Goal: Task Accomplishment & Management: Use online tool/utility

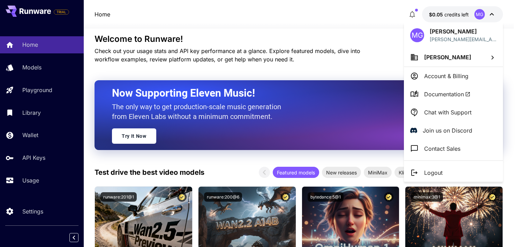
click at [450, 18] on div at bounding box center [259, 123] width 519 height 247
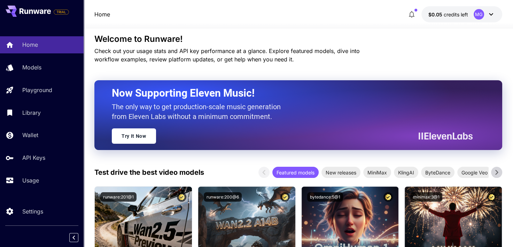
click at [479, 14] on div "MG" at bounding box center [479, 14] width 10 height 10
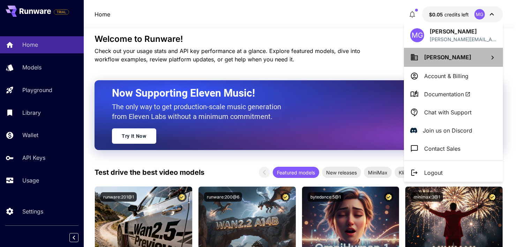
click at [455, 60] on span "[PERSON_NAME]" at bounding box center [447, 57] width 47 height 7
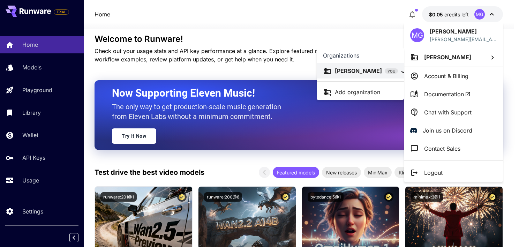
click at [357, 29] on div at bounding box center [259, 123] width 519 height 247
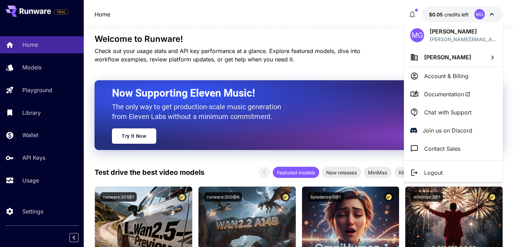
click at [31, 183] on div at bounding box center [259, 123] width 519 height 247
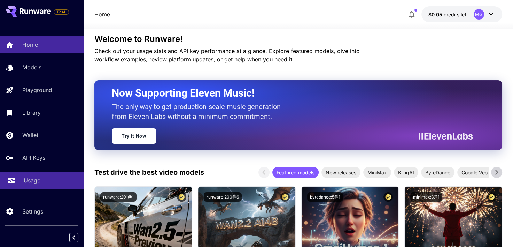
click at [31, 183] on p "Usage" at bounding box center [32, 180] width 17 height 8
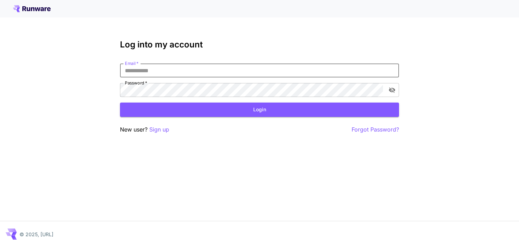
click at [248, 69] on input "Email   *" at bounding box center [259, 70] width 279 height 14
type input "**********"
click button "Login" at bounding box center [259, 109] width 279 height 14
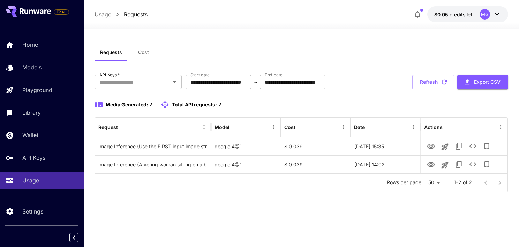
click at [274, 28] on div at bounding box center [301, 24] width 435 height 8
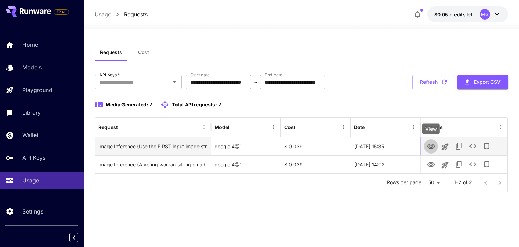
click at [431, 146] on icon "View" at bounding box center [431, 146] width 8 height 8
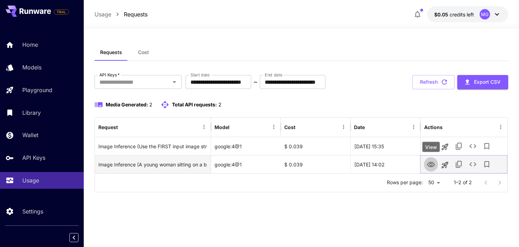
click at [430, 163] on icon "View" at bounding box center [431, 164] width 8 height 5
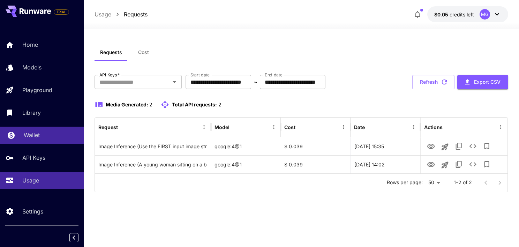
click at [58, 140] on link "Wallet" at bounding box center [42, 135] width 84 height 17
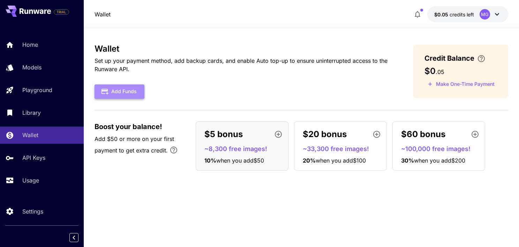
click at [132, 91] on button "Add Funds" at bounding box center [119, 91] width 50 height 14
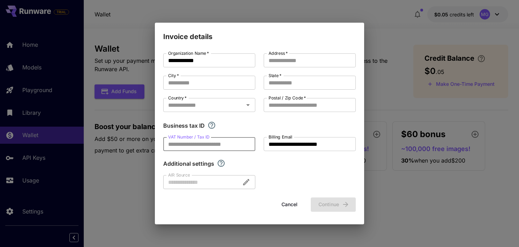
click at [224, 146] on input "VAT Number / Tax ID" at bounding box center [209, 144] width 92 height 14
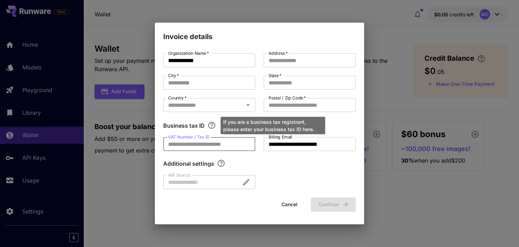
click at [211, 125] on icon "If you are a business tax registrant, please enter your business tax ID here." at bounding box center [211, 125] width 8 height 8
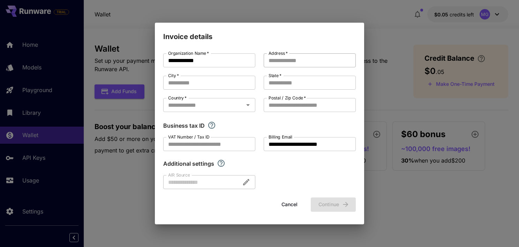
click at [299, 63] on input "Address   *" at bounding box center [310, 60] width 92 height 14
type input "****"
click at [226, 87] on input "City   *" at bounding box center [209, 83] width 92 height 14
type input "*"
type input "******"
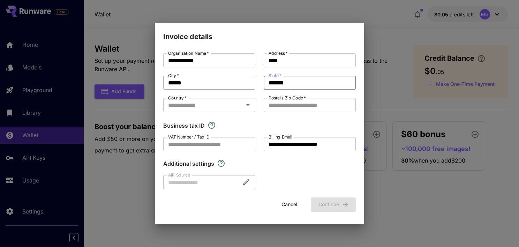
type input "*******"
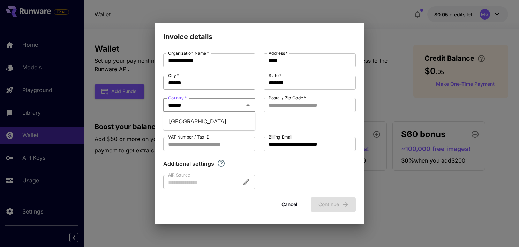
type input "******"
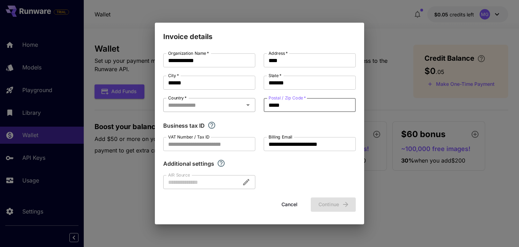
type input "*****"
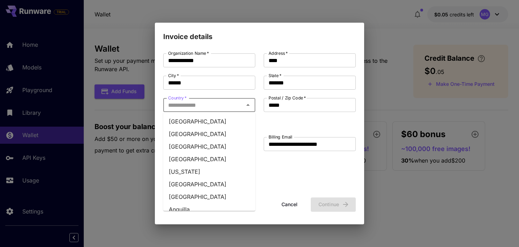
click at [229, 108] on input "Country   *" at bounding box center [203, 105] width 76 height 10
type input "*"
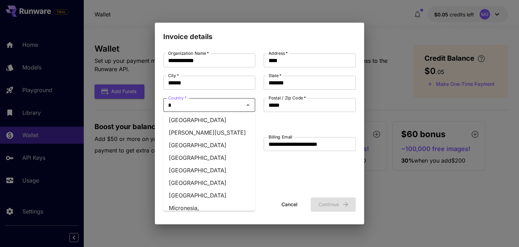
scroll to position [517, 0]
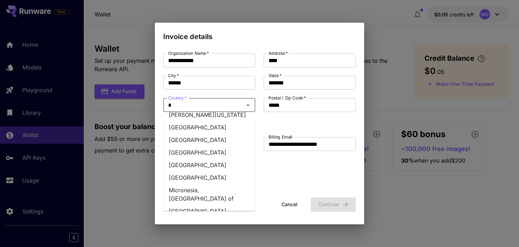
click at [205, 171] on li "[GEOGRAPHIC_DATA]" at bounding box center [209, 177] width 92 height 13
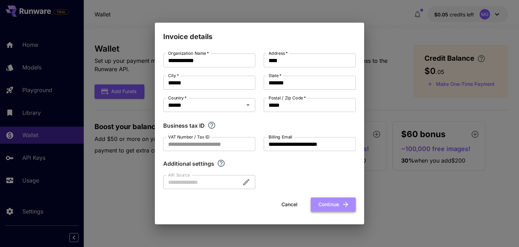
click at [337, 202] on button "Continue" at bounding box center [333, 204] width 45 height 14
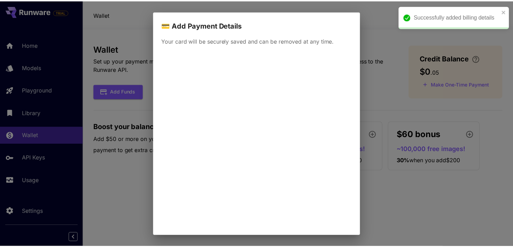
scroll to position [29, 0]
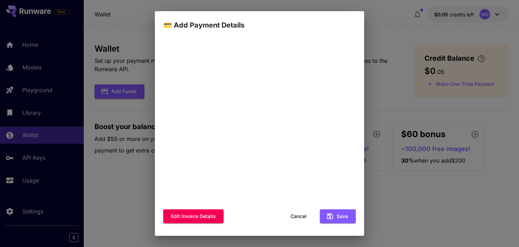
click at [411, 59] on div "💳 Add Payment Details Your card will be securely saved and can be removed at an…" at bounding box center [259, 123] width 519 height 247
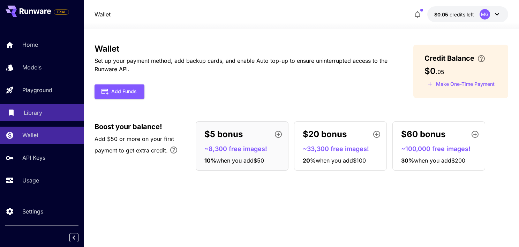
click at [61, 114] on div "Library" at bounding box center [51, 112] width 54 height 8
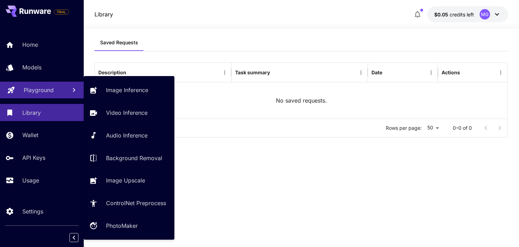
click at [52, 94] on p "Playground" at bounding box center [39, 90] width 30 height 8
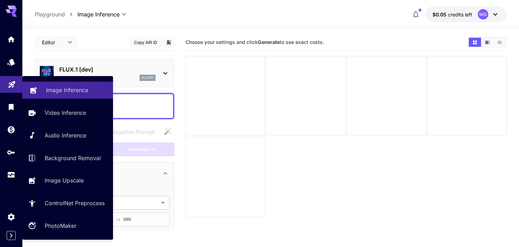
click at [77, 90] on p "Image Inference" at bounding box center [67, 90] width 42 height 8
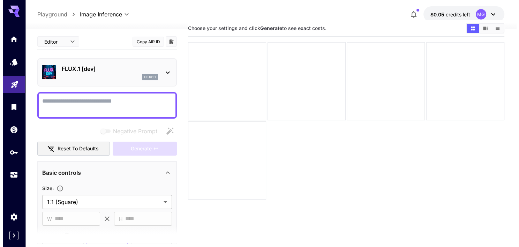
scroll to position [14, 0]
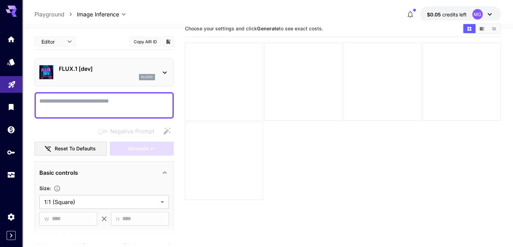
click at [165, 70] on icon at bounding box center [165, 72] width 8 height 8
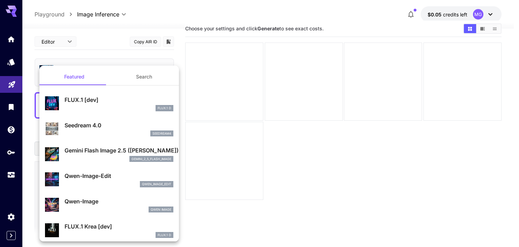
click at [260, 121] on div at bounding box center [259, 123] width 519 height 247
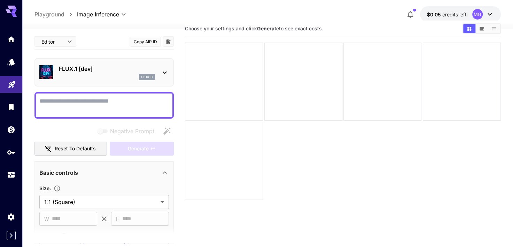
click at [128, 105] on textarea "Negative Prompt" at bounding box center [104, 105] width 130 height 17
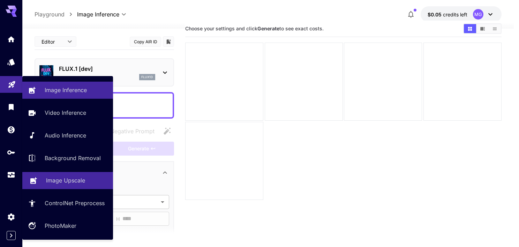
click at [77, 178] on p "Image Upscale" at bounding box center [65, 180] width 39 height 8
type input "**********"
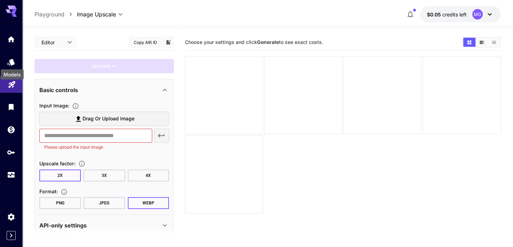
click at [11, 65] on div "Models" at bounding box center [12, 72] width 24 height 16
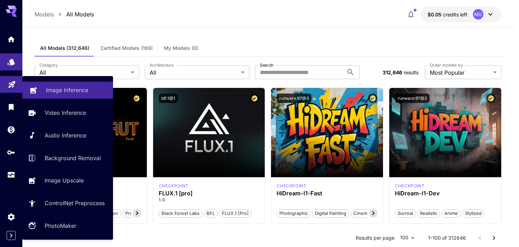
click at [51, 91] on p "Image Inference" at bounding box center [67, 90] width 42 height 8
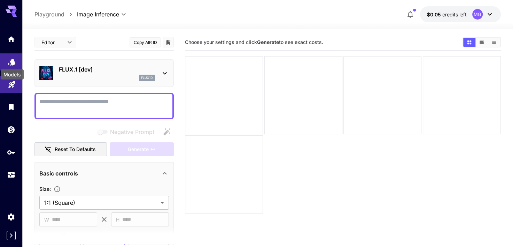
click at [12, 62] on icon "Models" at bounding box center [11, 59] width 7 height 7
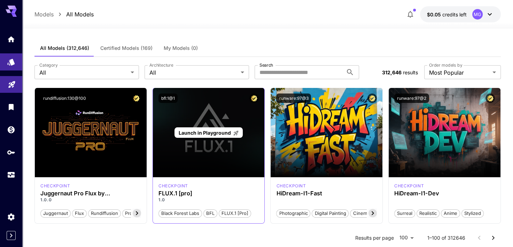
click at [211, 132] on span "Launch in Playground" at bounding box center [205, 133] width 52 height 6
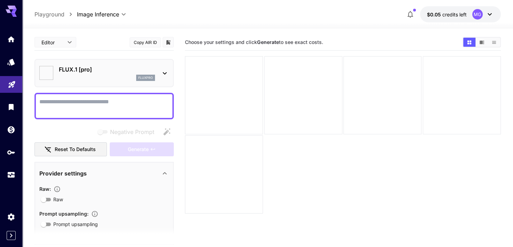
type input "**"
click at [166, 71] on icon at bounding box center [165, 73] width 8 height 8
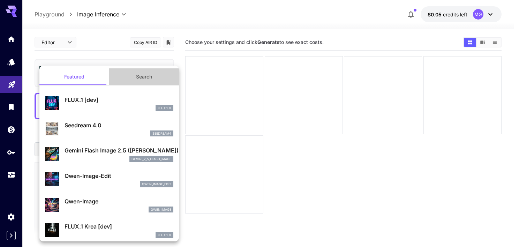
click at [166, 71] on button "Search" at bounding box center [144, 76] width 70 height 17
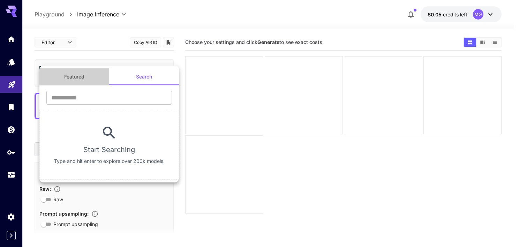
click at [79, 73] on button "Featured" at bounding box center [74, 76] width 70 height 17
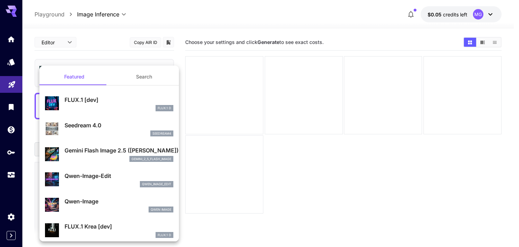
click at [291, 106] on div at bounding box center [259, 123] width 519 height 247
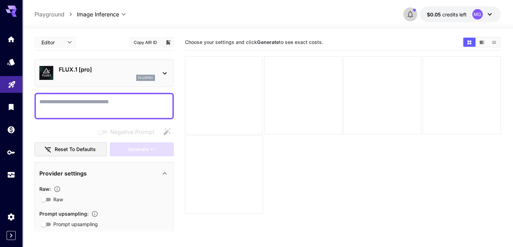
click at [411, 14] on icon "button" at bounding box center [410, 14] width 8 height 8
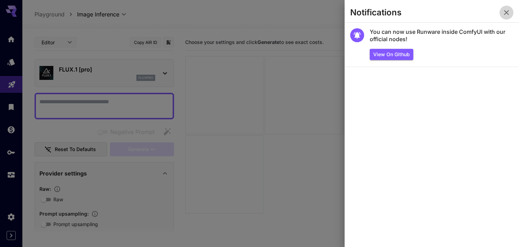
click at [508, 10] on icon "button" at bounding box center [506, 12] width 8 height 8
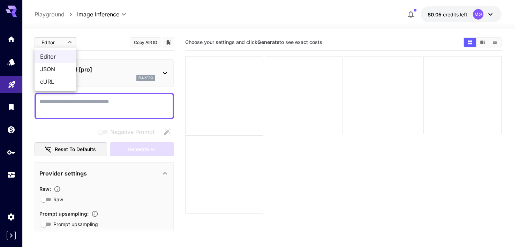
click at [68, 41] on body "**********" at bounding box center [259, 151] width 519 height 302
click at [68, 41] on div at bounding box center [259, 123] width 519 height 247
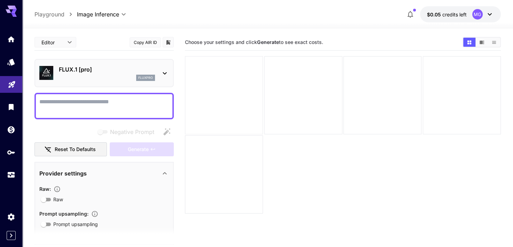
click at [246, 69] on div at bounding box center [224, 95] width 78 height 78
click at [245, 89] on div at bounding box center [224, 95] width 78 height 78
click at [468, 41] on icon "Show media in grid view" at bounding box center [470, 42] width 4 height 4
click at [497, 42] on button "Show media in list view" at bounding box center [494, 42] width 12 height 9
click at [470, 44] on icon "Show media in grid view" at bounding box center [470, 42] width 4 height 4
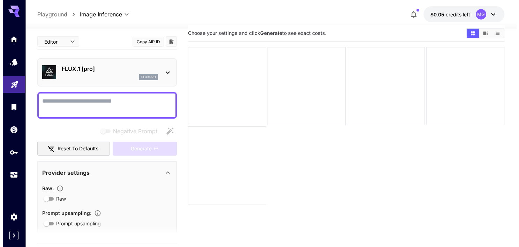
scroll to position [10, 0]
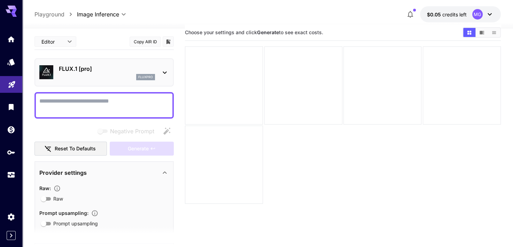
click at [136, 66] on p "FLUX.1 [pro]" at bounding box center [107, 68] width 96 height 8
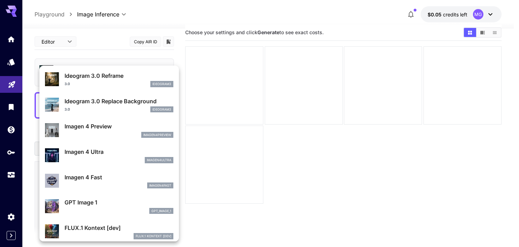
scroll to position [312, 0]
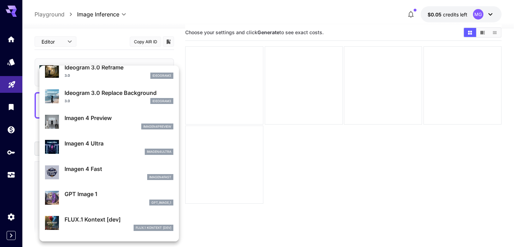
click at [72, 154] on div "imagen4ultra" at bounding box center [118, 151] width 109 height 6
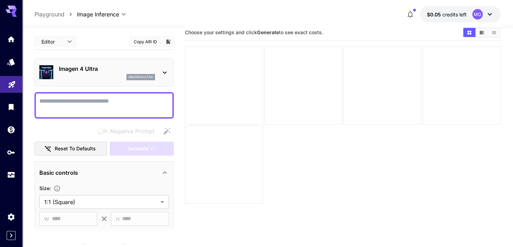
click at [166, 75] on icon at bounding box center [165, 72] width 8 height 8
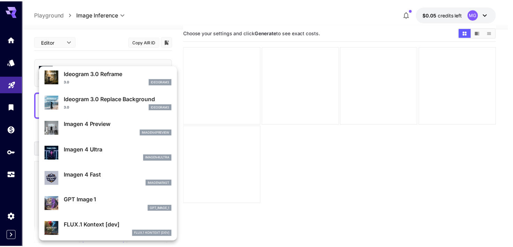
scroll to position [308, 0]
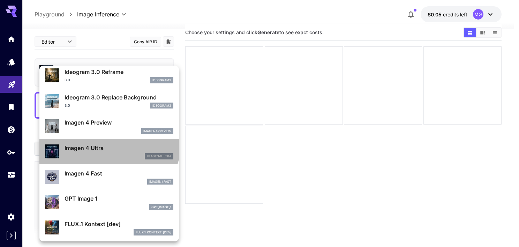
click at [108, 139] on li "Imagen 4 Ultra imagen4ultra" at bounding box center [108, 151] width 139 height 25
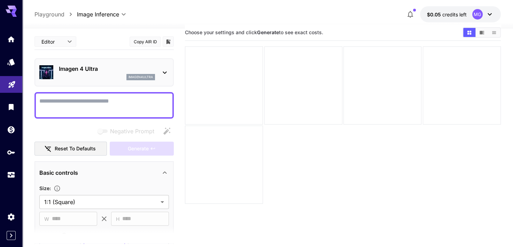
click at [118, 107] on textarea "Negative Prompt" at bounding box center [104, 105] width 130 height 17
